Goal: Task Accomplishment & Management: Manage account settings

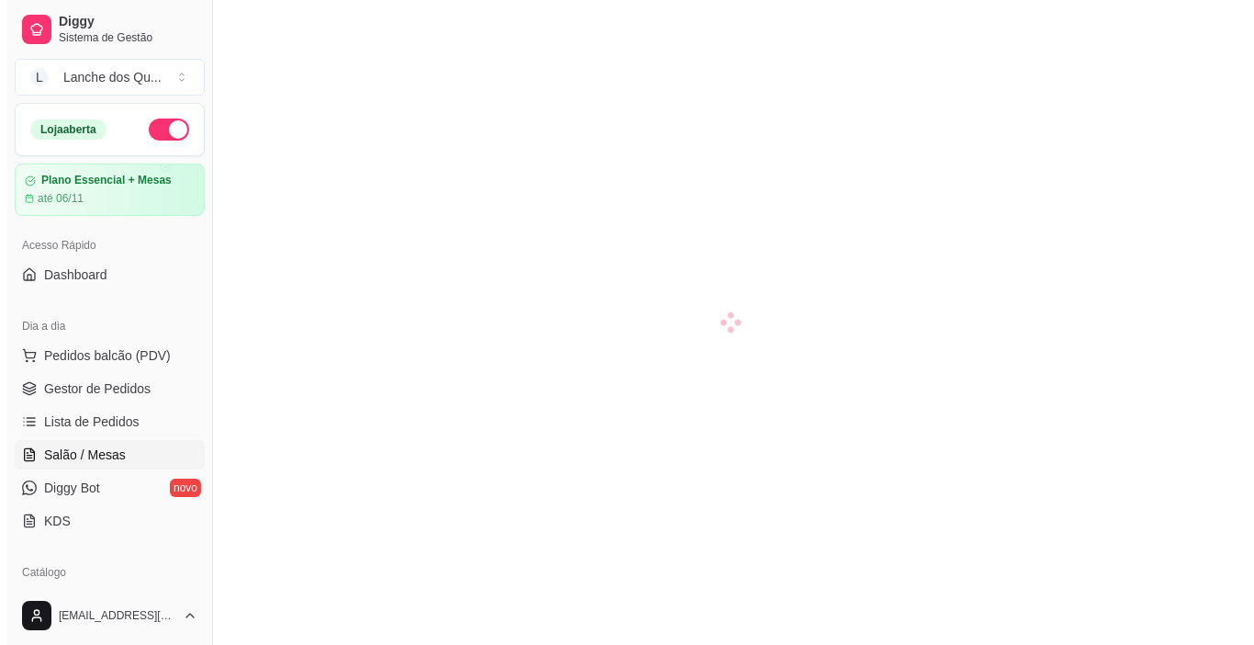
scroll to position [184, 0]
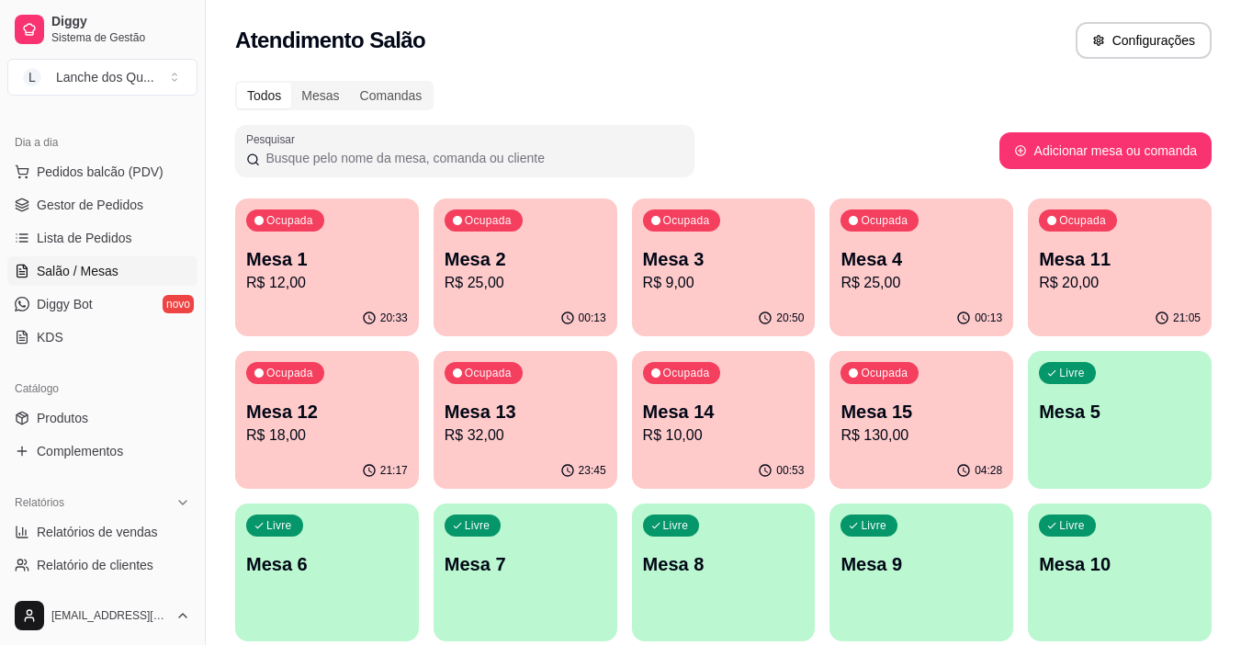
click at [297, 298] on div "Ocupada Mesa 1 R$ 12,00" at bounding box center [327, 249] width 184 height 102
click at [543, 287] on p "R$ 25,00" at bounding box center [524, 282] width 157 height 21
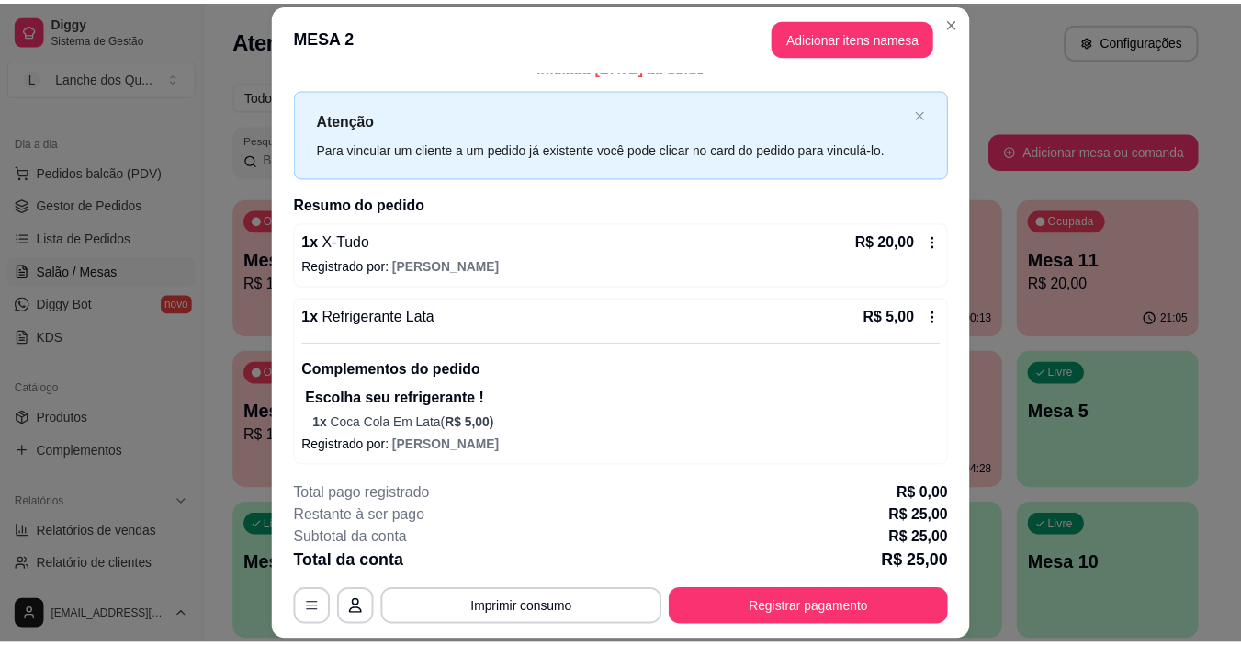
scroll to position [25, 0]
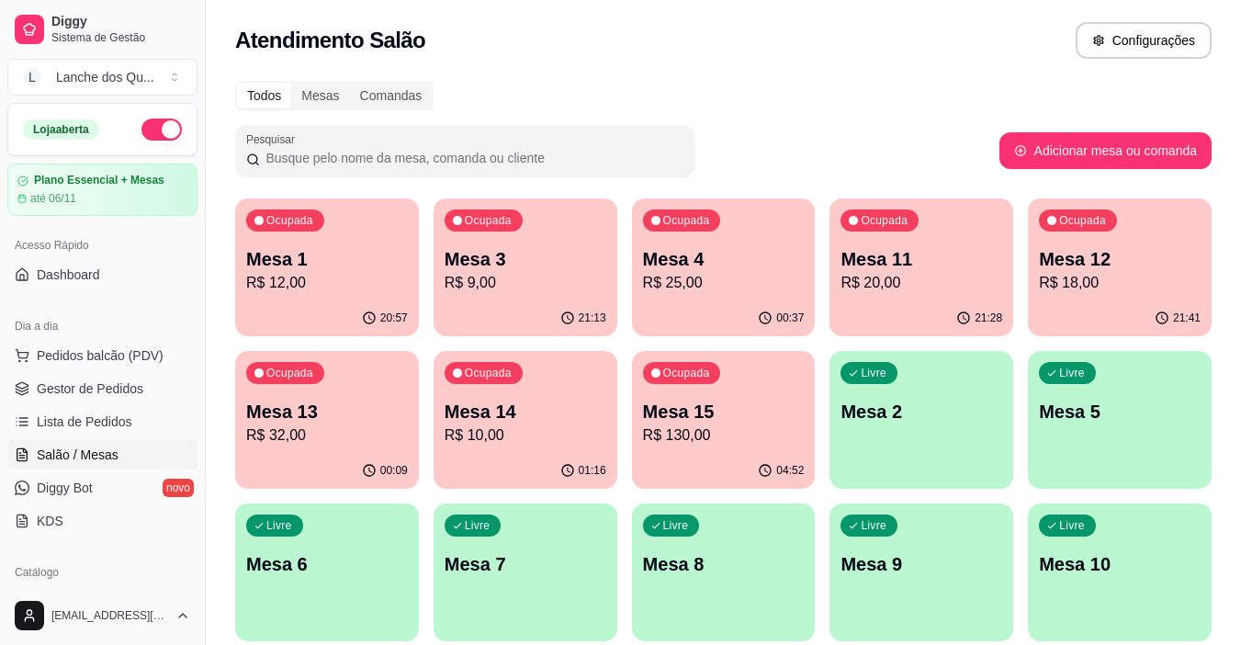
click at [421, 312] on div "Ocupada Mesa 1 R$ 12,00 20:57 Ocupada Mesa 3 R$ 9,00 21:13 Ocupada Mesa 4 R$ 25…" at bounding box center [723, 419] width 976 height 443
click at [371, 294] on div "Ocupada Mesa 1 R$ 12,00" at bounding box center [327, 249] width 184 height 102
click at [510, 295] on div "Ocupada Mesa 3 R$ 9,00" at bounding box center [525, 249] width 178 height 99
click at [521, 284] on p "R$ 9,00" at bounding box center [525, 283] width 162 height 22
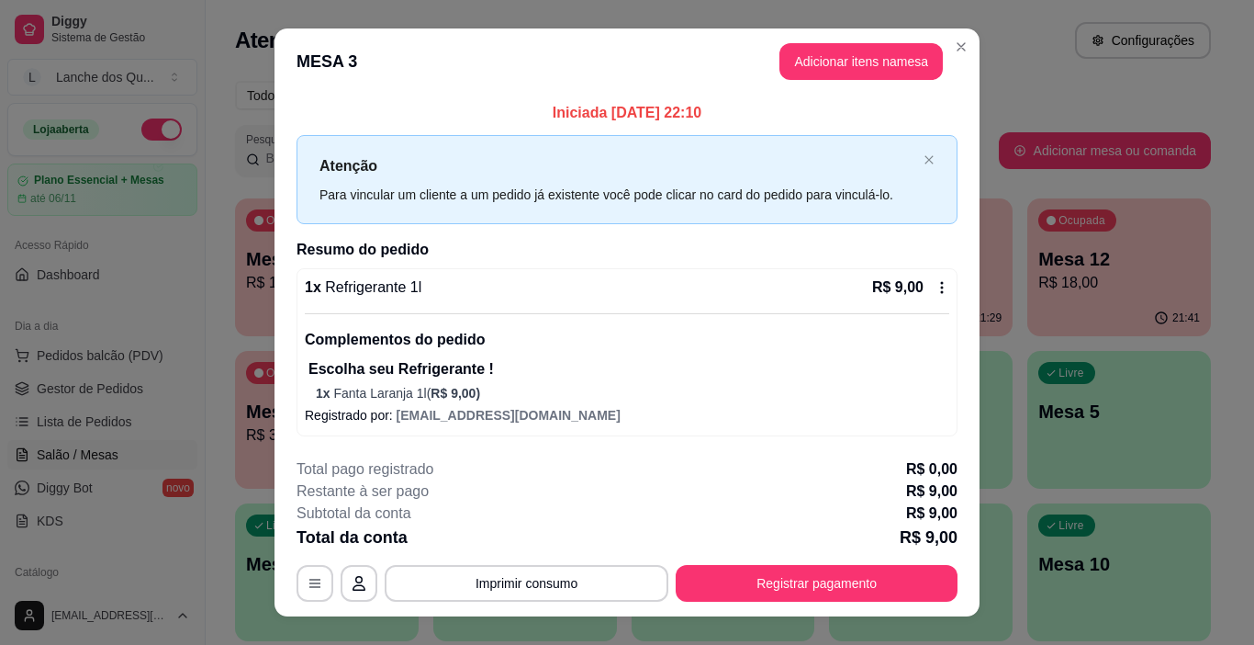
scroll to position [30, 0]
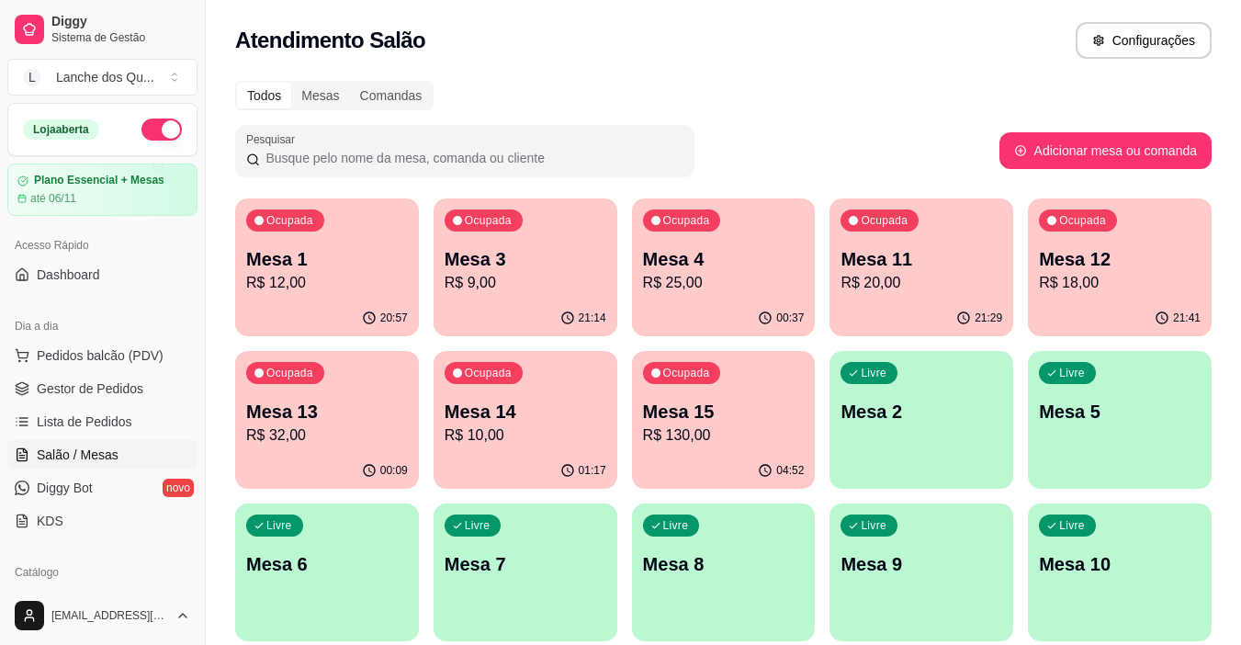
click at [769, 261] on p "Mesa 4" at bounding box center [724, 259] width 162 height 26
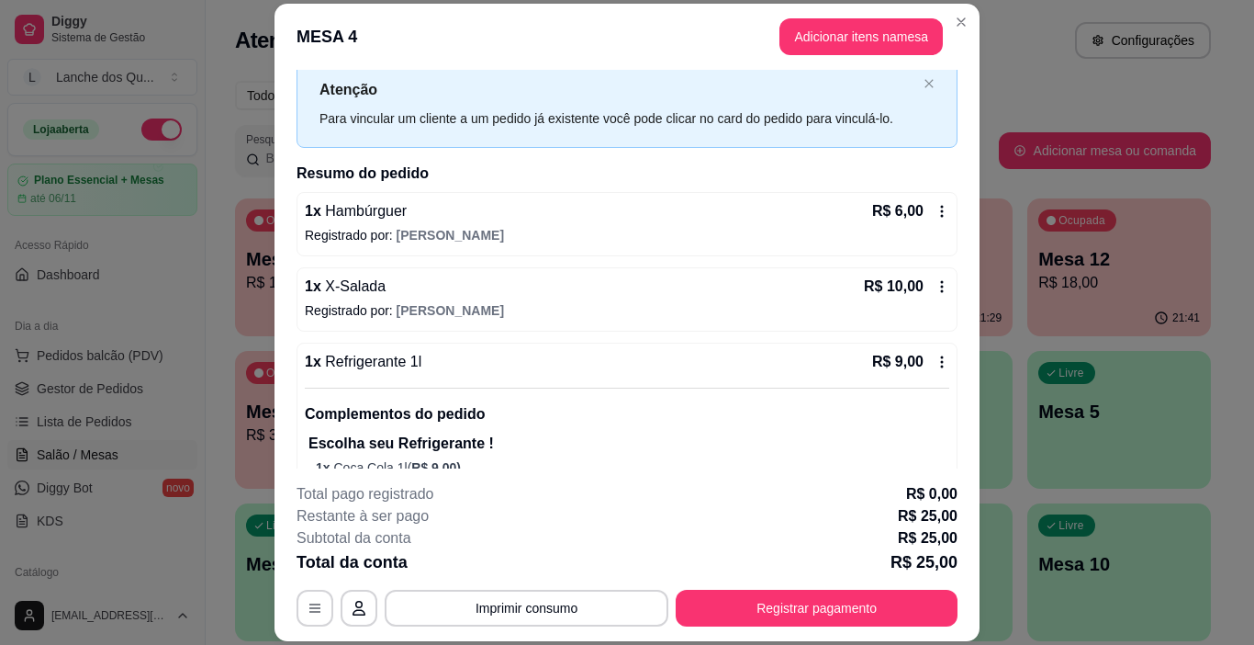
scroll to position [100, 0]
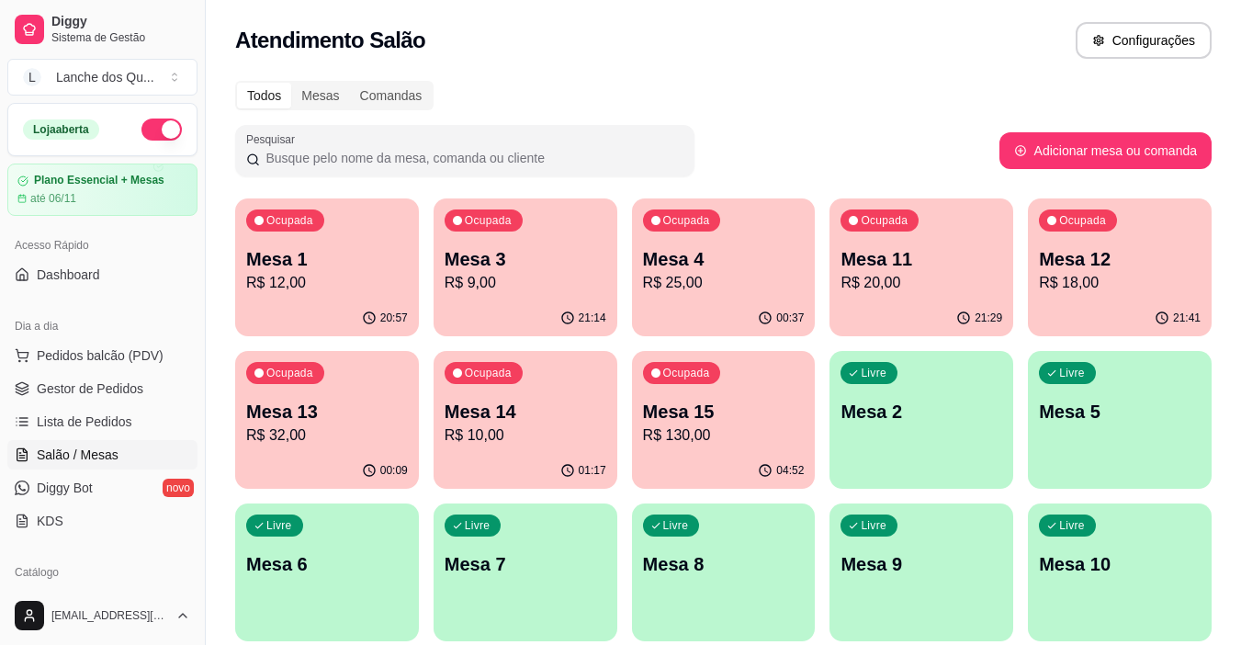
click at [921, 299] on div "Ocupada Mesa 11 R$ 20,00" at bounding box center [921, 249] width 184 height 102
click at [1103, 297] on div "Ocupada Mesa 12 R$ 18,00" at bounding box center [1120, 249] width 184 height 102
click at [314, 419] on p "Mesa 13" at bounding box center [327, 411] width 157 height 25
click at [590, 441] on p "R$ 10,00" at bounding box center [524, 434] width 157 height 21
click at [528, 421] on p "Mesa 14" at bounding box center [524, 411] width 157 height 25
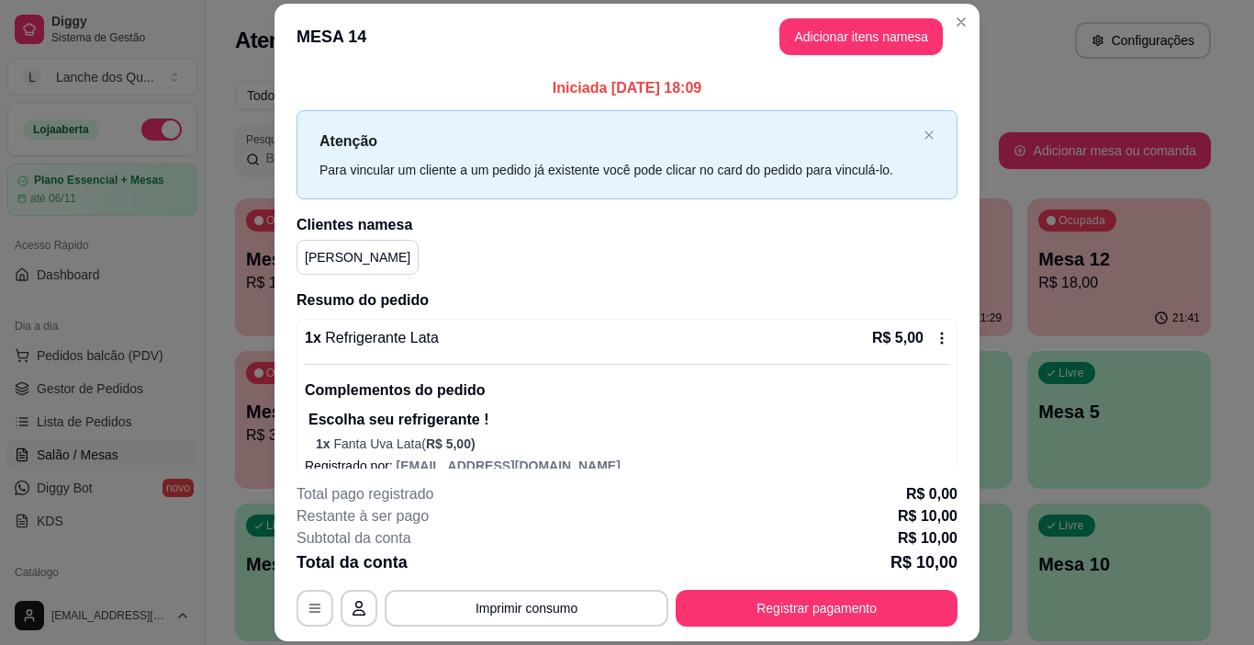
click at [935, 334] on icon at bounding box center [942, 338] width 15 height 15
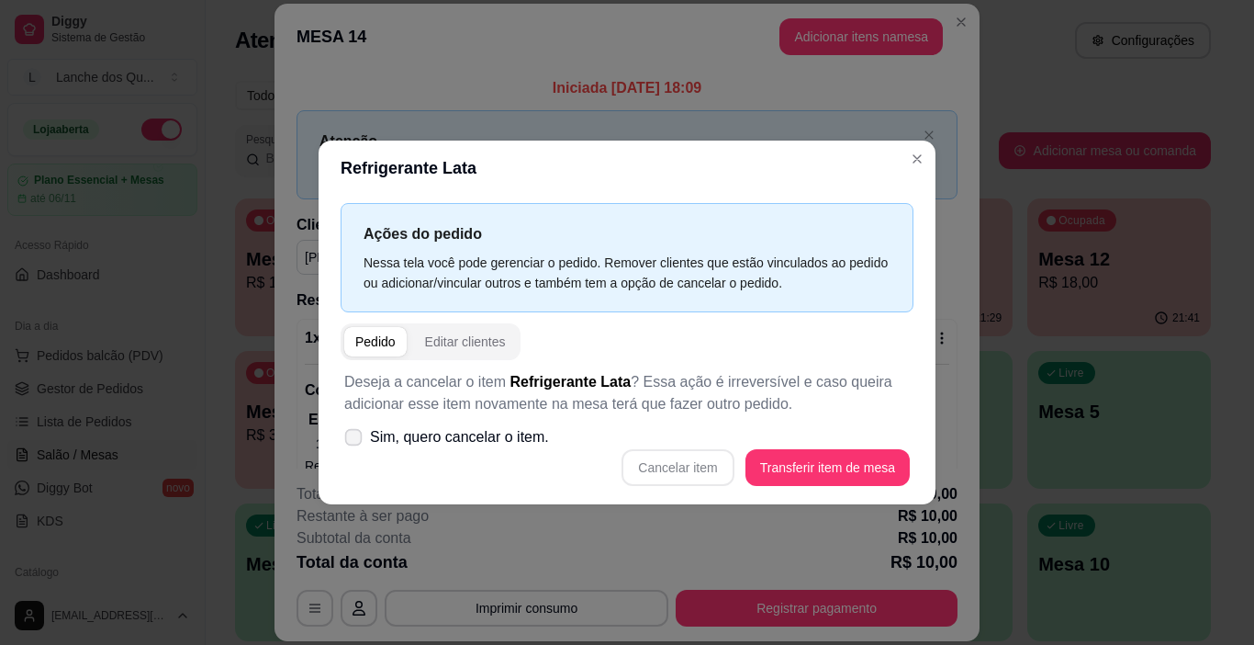
click at [499, 433] on span "Sim, quero cancelar o item." at bounding box center [459, 437] width 179 height 22
click at [355, 441] on input "Sim, quero cancelar o item." at bounding box center [349, 447] width 12 height 12
checkbox input "true"
click at [691, 465] on button "Cancelar item" at bounding box center [678, 467] width 112 height 37
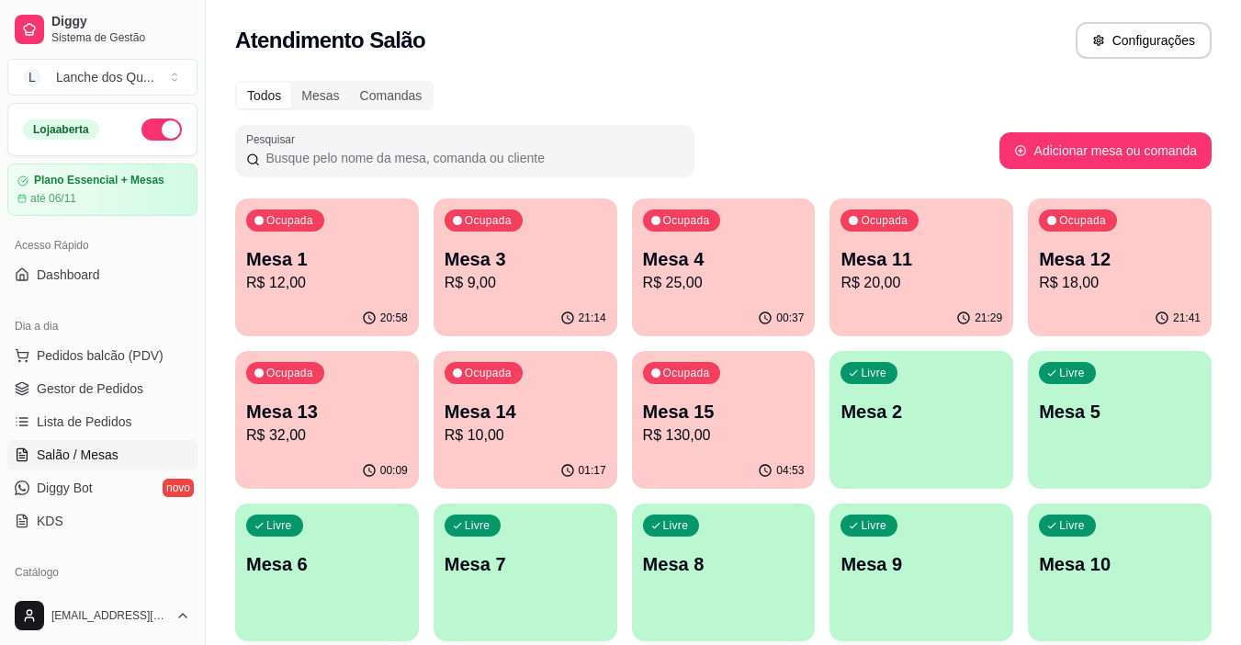
click at [282, 253] on p "Mesa 1" at bounding box center [327, 259] width 162 height 26
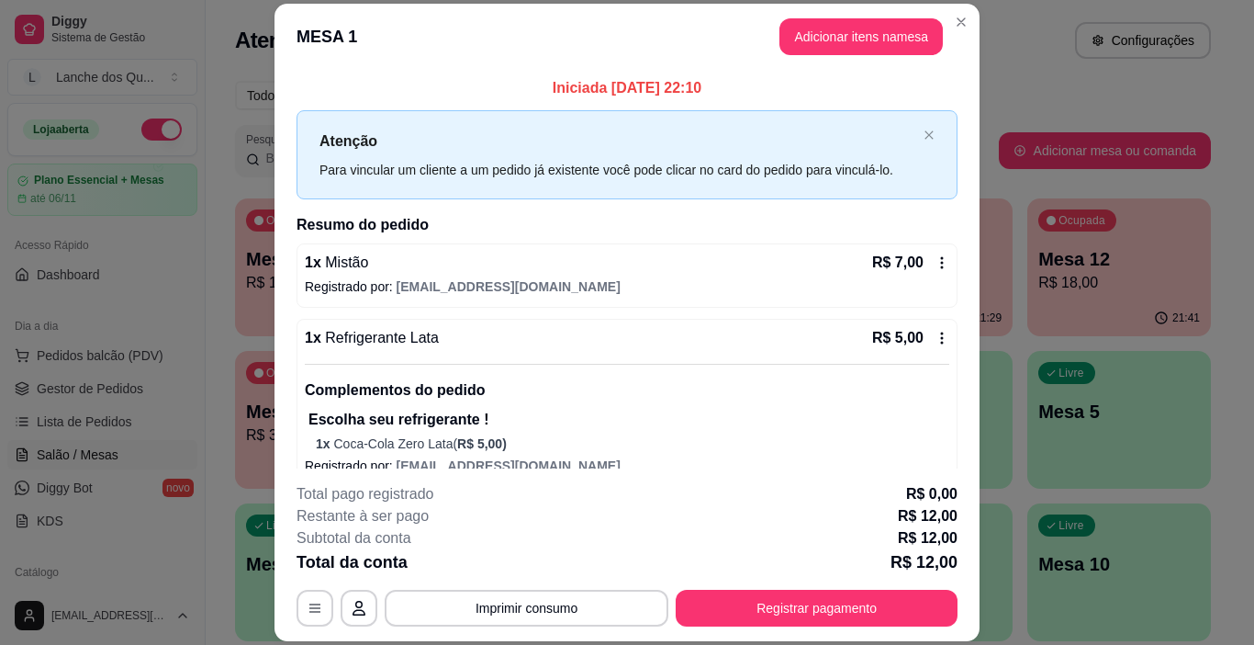
scroll to position [25, 0]
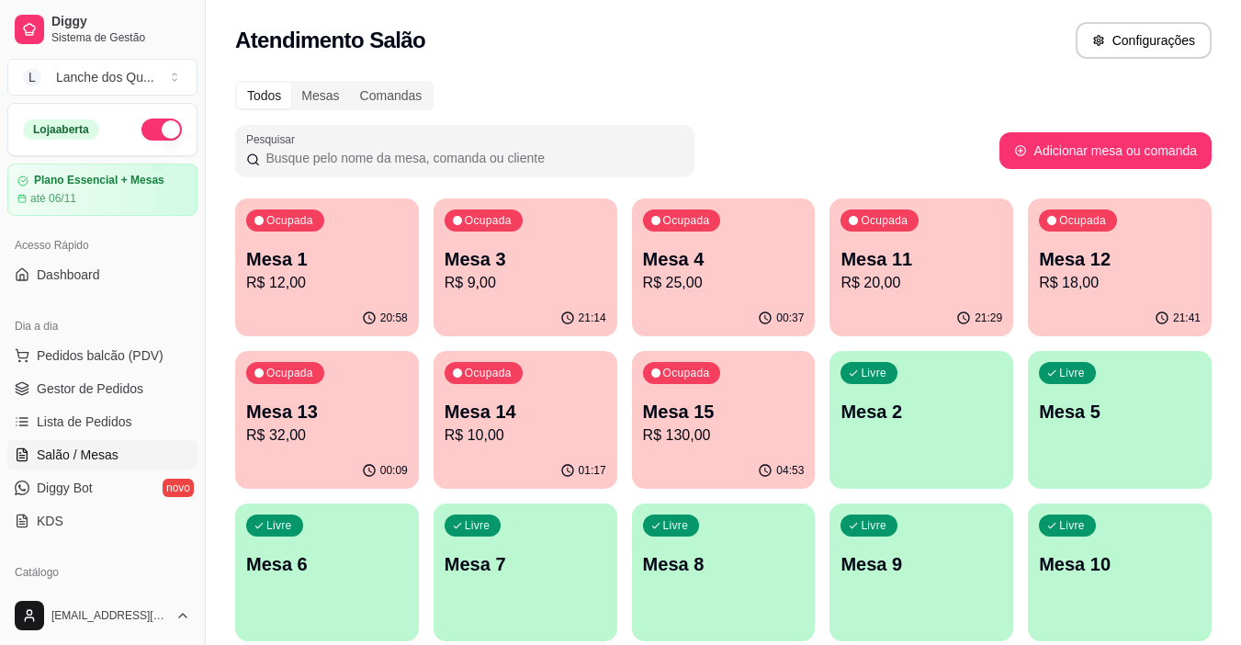
click at [326, 298] on div "Ocupada Mesa 1 R$ 12,00" at bounding box center [327, 249] width 184 height 102
click at [336, 431] on p "R$ 32,00" at bounding box center [327, 435] width 162 height 22
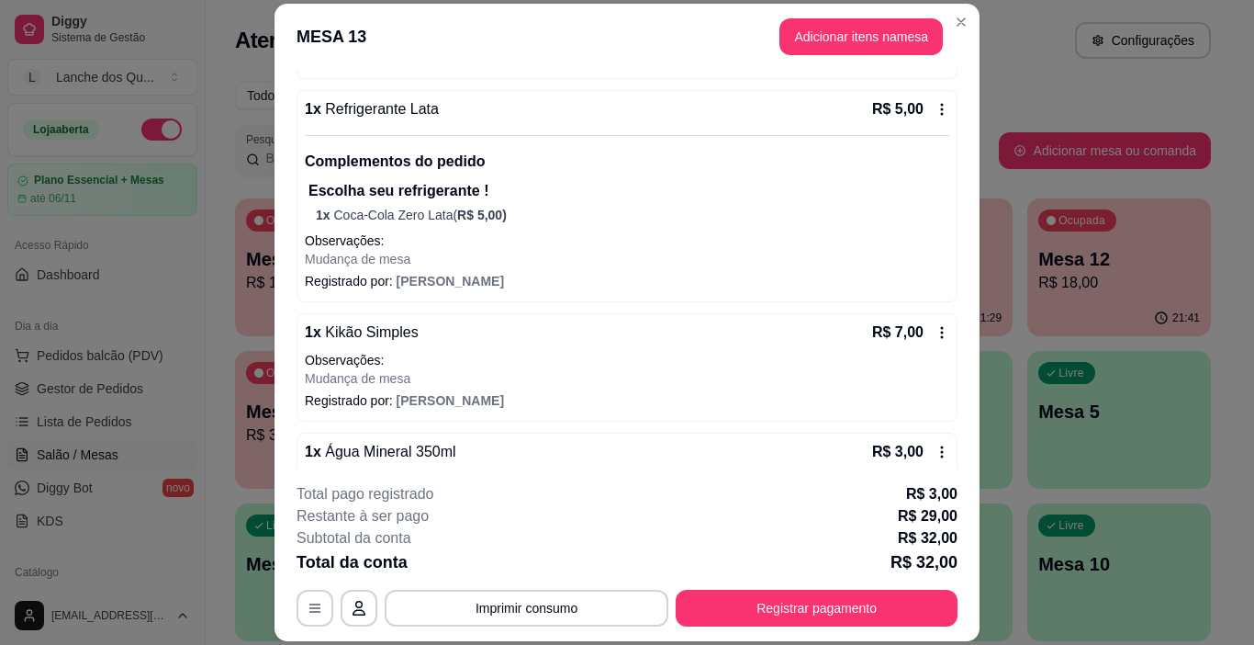
scroll to position [546, 0]
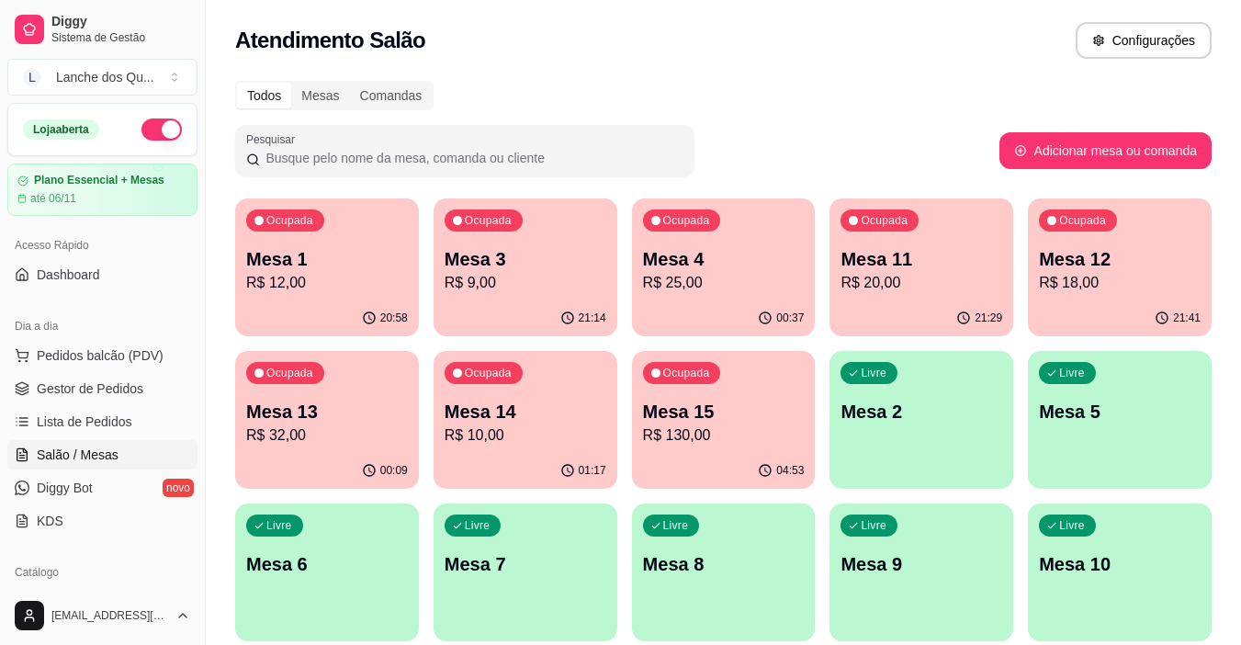
click at [335, 388] on div "Ocupada Mesa 13 R$ 32,00" at bounding box center [327, 402] width 184 height 102
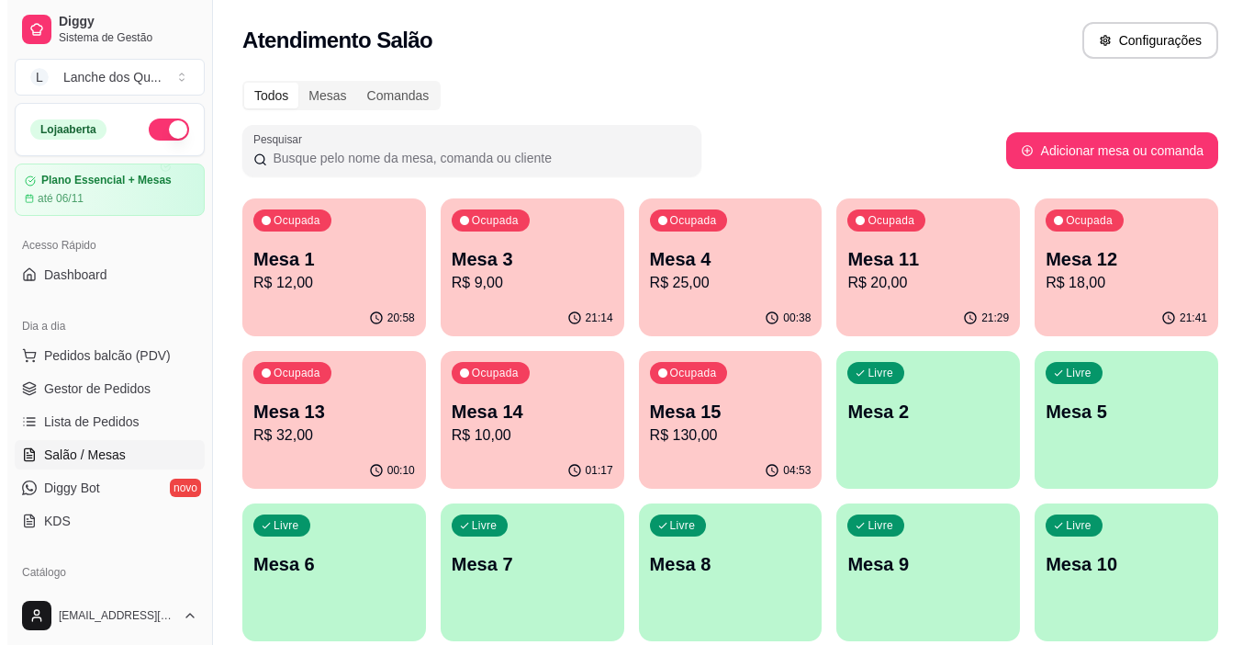
scroll to position [71, 0]
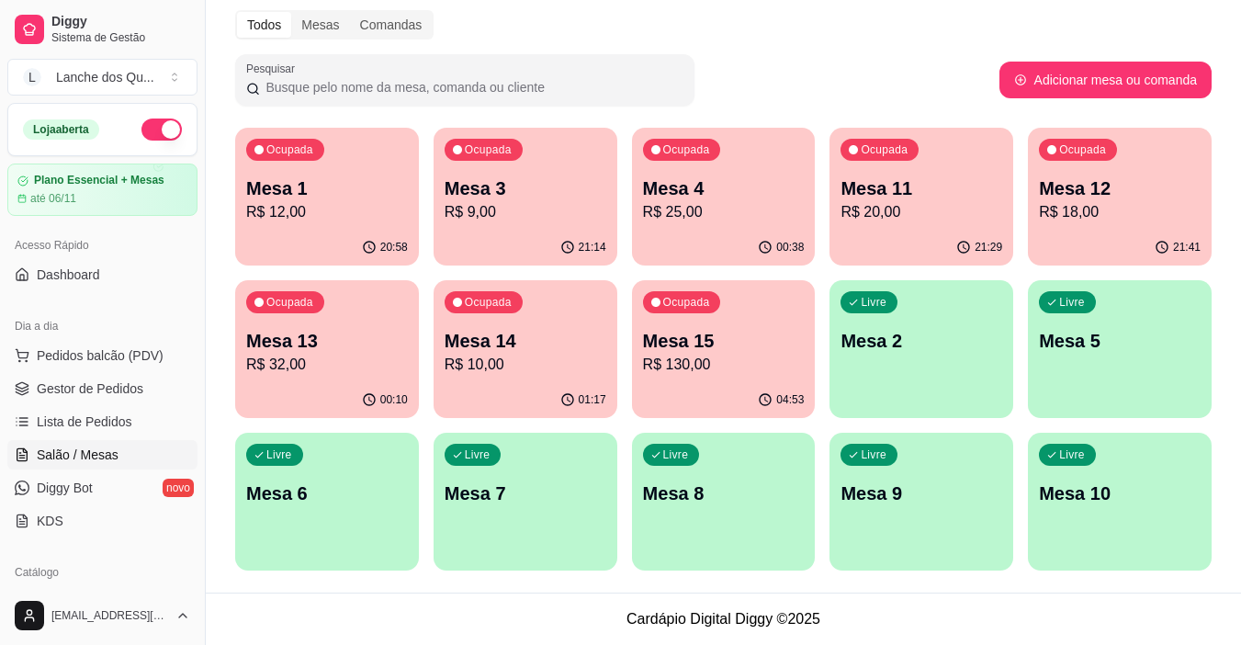
click at [558, 370] on p "R$ 10,00" at bounding box center [525, 365] width 162 height 22
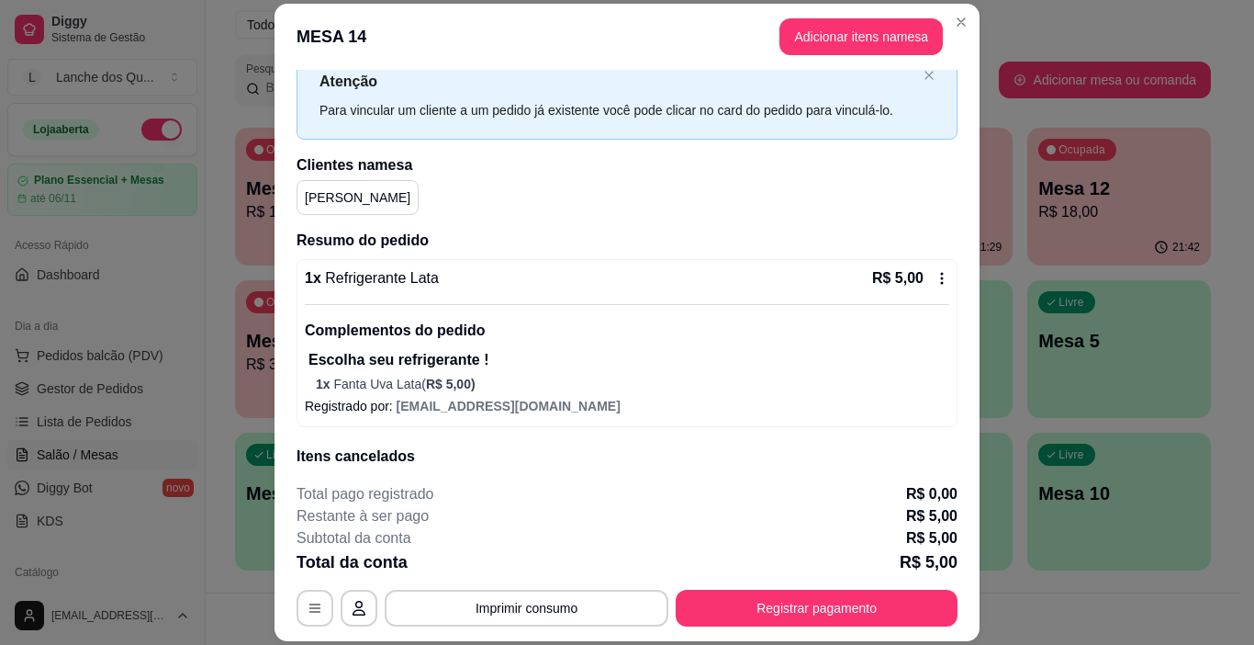
scroll to position [92, 0]
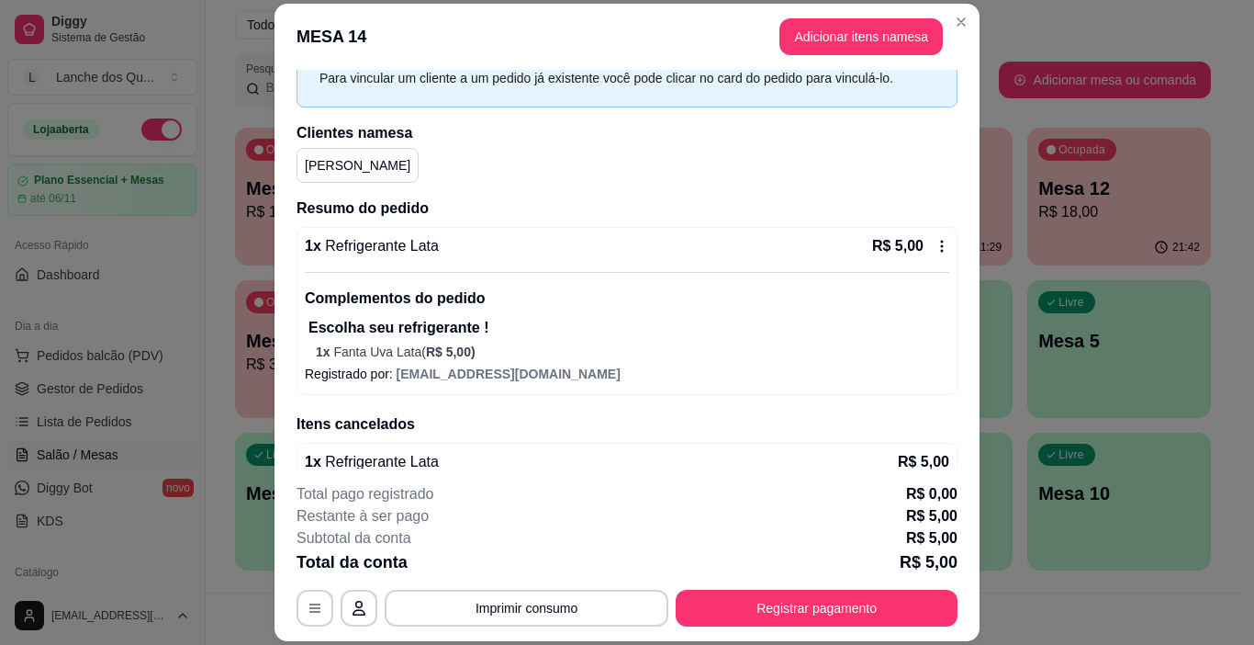
click at [909, 250] on div "R$ 5,00" at bounding box center [910, 246] width 77 height 22
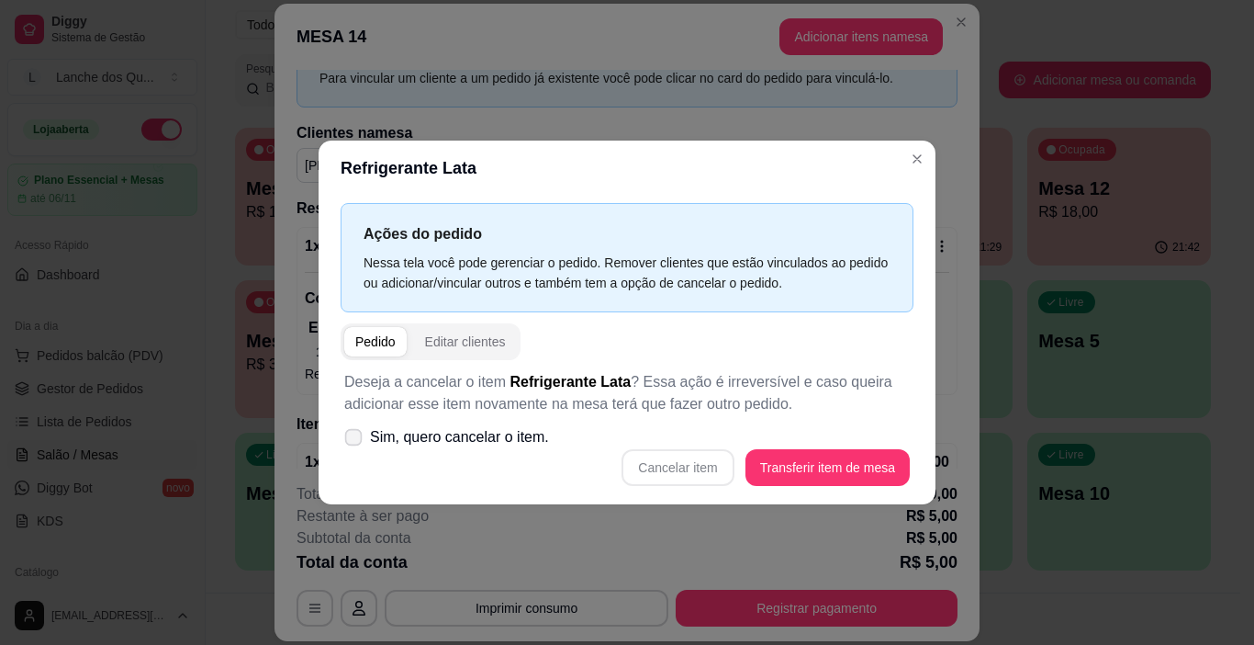
click at [460, 444] on span "Sim, quero cancelar o item." at bounding box center [459, 437] width 179 height 22
click at [355, 444] on input "Sim, quero cancelar o item." at bounding box center [349, 447] width 12 height 12
checkbox input "true"
click at [810, 444] on div "Deseja a cancelar o item Refrigerante Lata ? Essa ação é irreversível e caso qu…" at bounding box center [627, 428] width 573 height 137
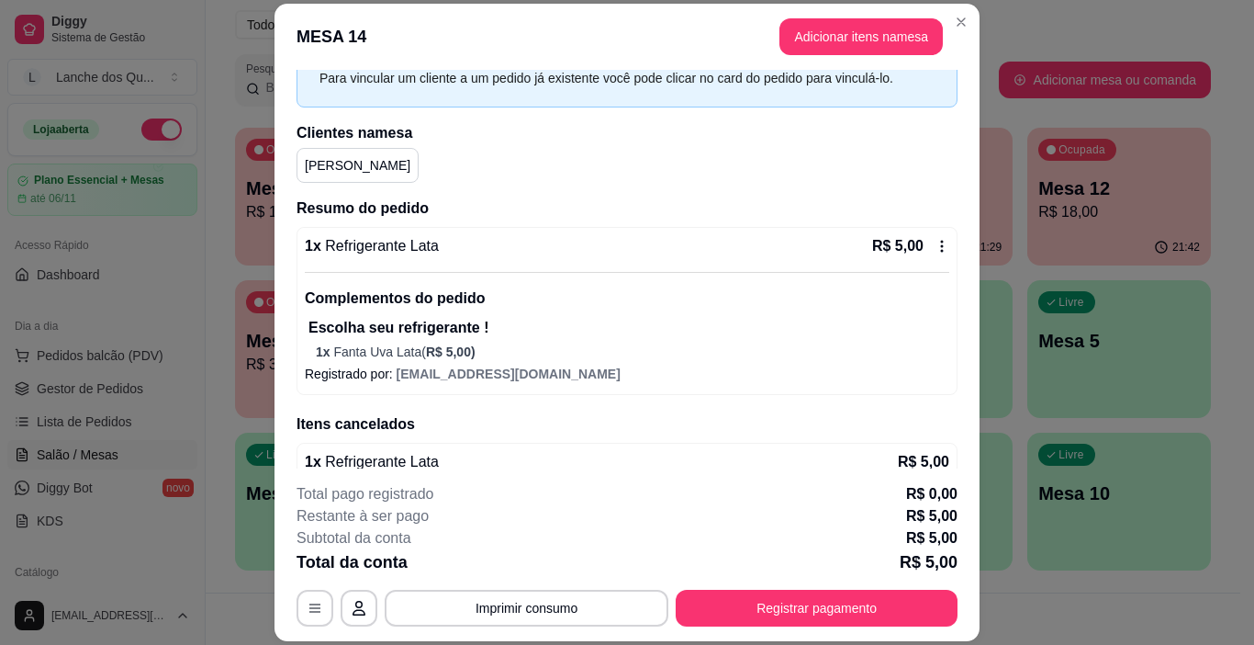
click at [907, 254] on div "R$ 5,00" at bounding box center [910, 246] width 77 height 22
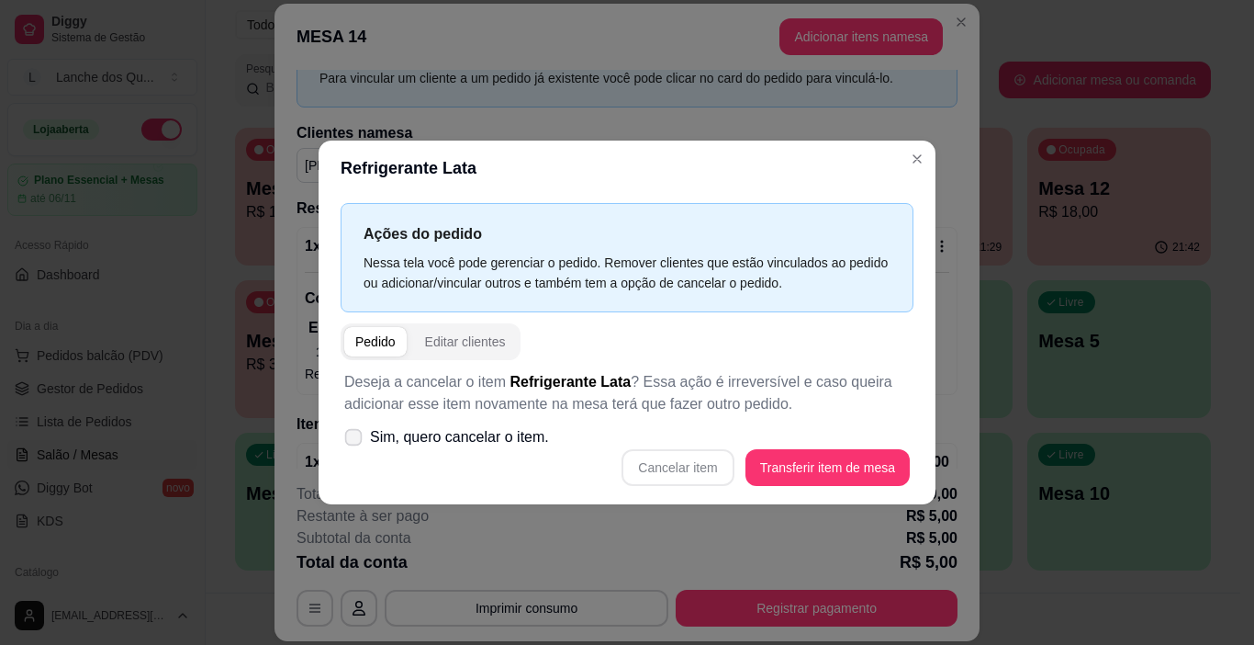
click at [354, 442] on icon at bounding box center [353, 437] width 14 height 10
click at [354, 442] on input "Sim, quero cancelar o item." at bounding box center [349, 447] width 12 height 12
checkbox input "true"
click at [681, 464] on button "Cancelar item" at bounding box center [677, 468] width 109 height 36
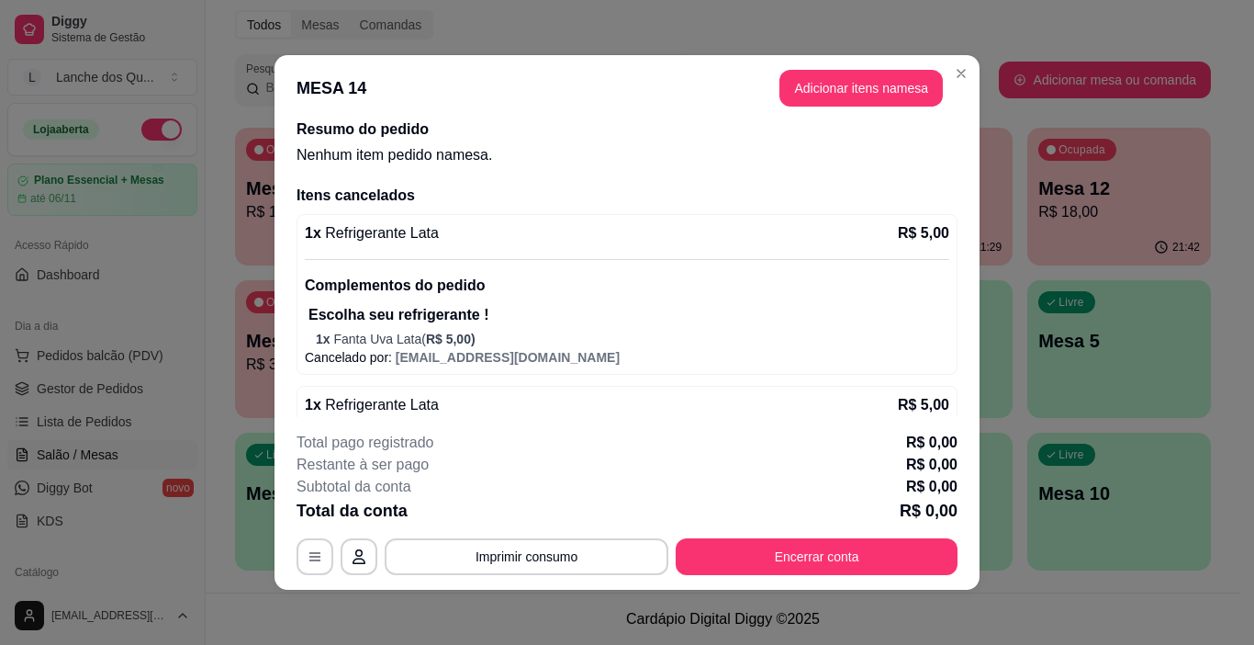
scroll to position [259, 0]
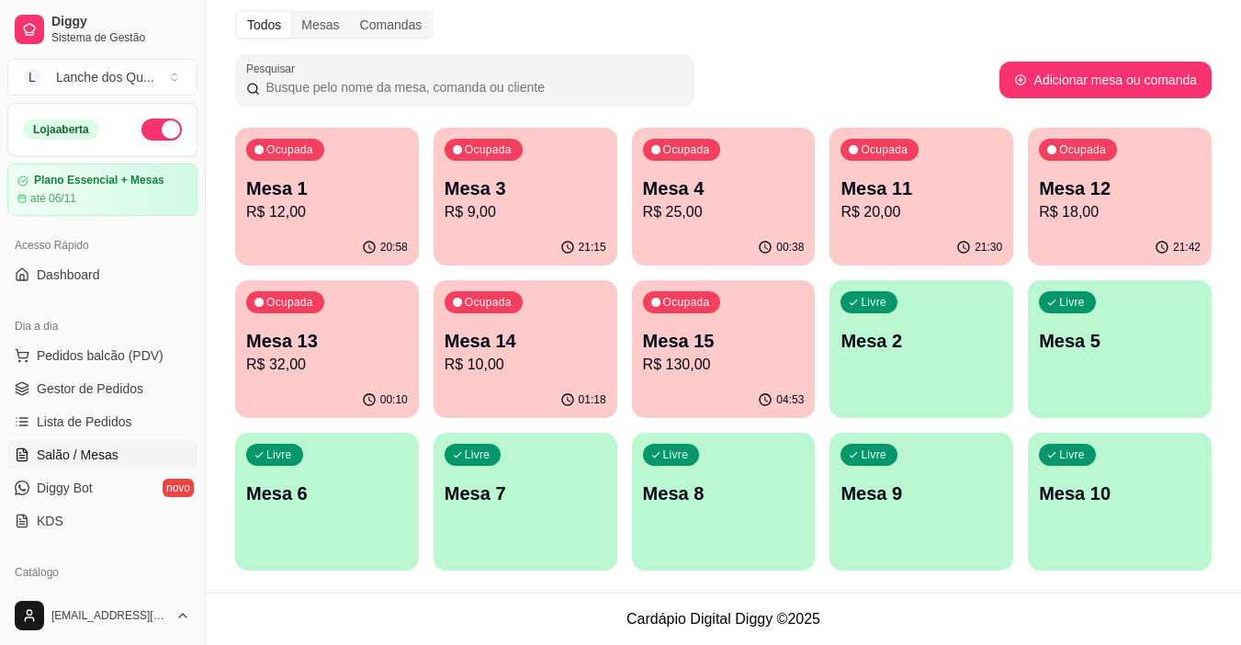
click at [553, 380] on div "Ocupada Mesa 14 R$ 10,00" at bounding box center [525, 331] width 184 height 102
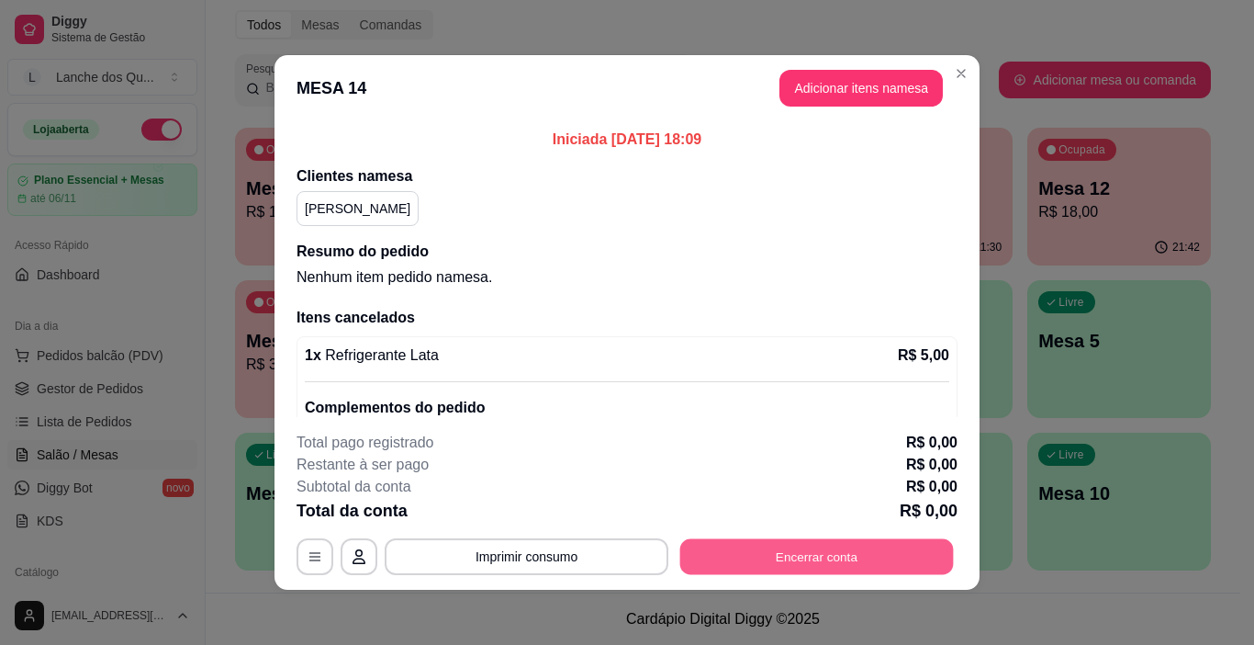
click at [783, 558] on button "Encerrar conta" at bounding box center [817, 557] width 274 height 36
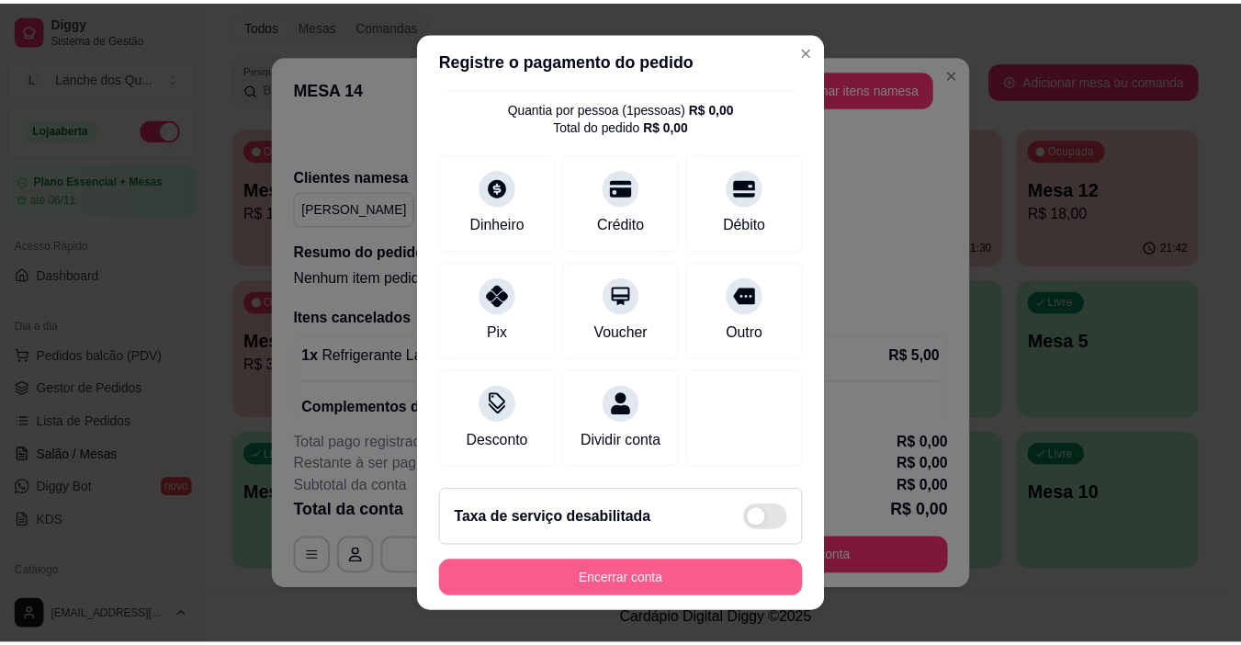
scroll to position [66, 0]
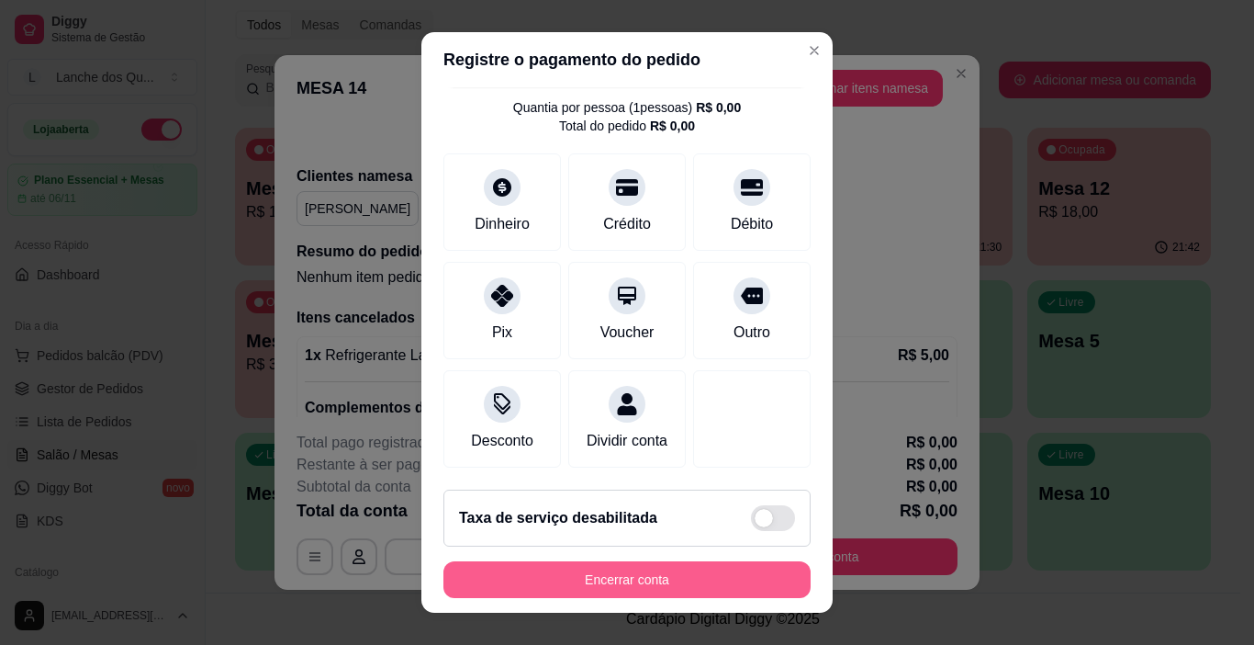
click at [683, 581] on button "Encerrar conta" at bounding box center [627, 579] width 367 height 37
